Goal: Navigation & Orientation: Go to known website

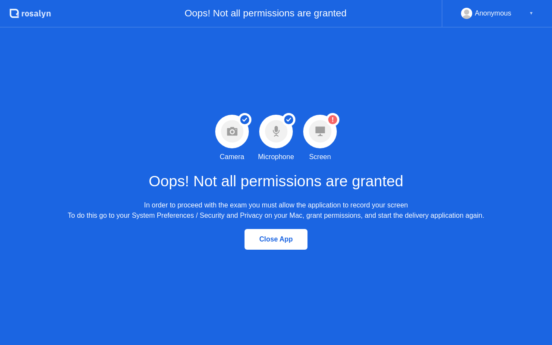
click at [326, 137] on circle at bounding box center [320, 131] width 22 height 22
drag, startPoint x: 310, startPoint y: 189, endPoint x: 310, endPoint y: 168, distance: 20.7
click at [310, 170] on div "Oops! Not all permissions are granted In order to proceed with the exam you mus…" at bounding box center [276, 191] width 417 height 59
click at [318, 141] on circle at bounding box center [320, 131] width 22 height 22
click at [330, 123] on circle at bounding box center [332, 119] width 9 height 9
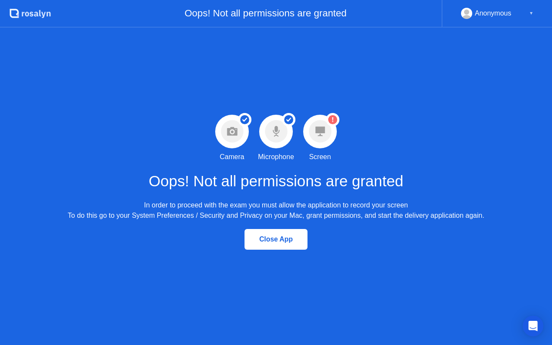
click at [333, 123] on circle at bounding box center [332, 119] width 9 height 9
click at [530, 11] on div "▼" at bounding box center [531, 13] width 4 height 11
click at [511, 16] on div "Anonymous" at bounding box center [493, 13] width 37 height 11
click at [534, 16] on div "Anonymous ▼" at bounding box center [497, 14] width 110 height 28
click at [368, 170] on h1 "Oops! Not all permissions are granted" at bounding box center [276, 181] width 255 height 23
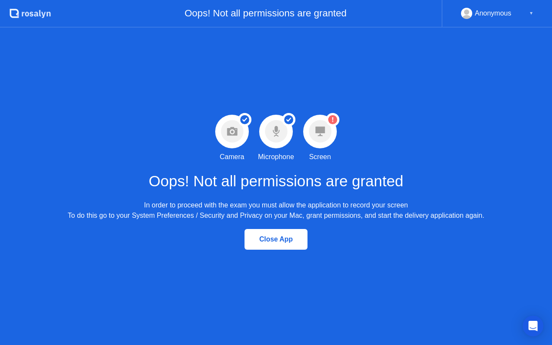
click at [330, 129] on circle at bounding box center [320, 131] width 22 height 22
click at [276, 237] on div "Close App" at bounding box center [276, 240] width 58 height 8
